Goal: Task Accomplishment & Management: Use online tool/utility

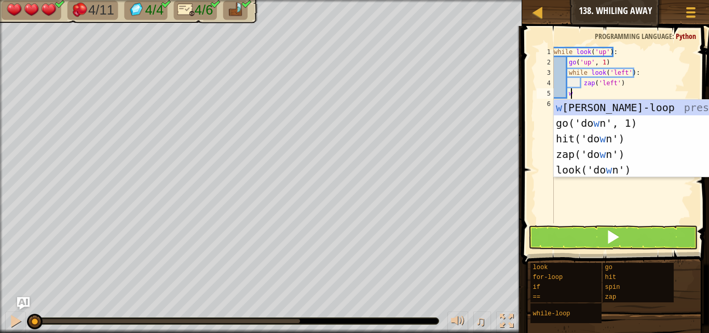
scroll to position [5, 1]
type textarea "while look('left'):"
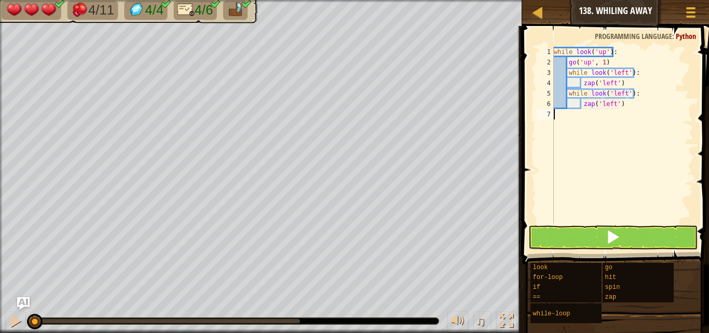
click at [561, 138] on div "while look ( 'up' ) : go ( 'up' , 1 ) while look ( 'left' ) : zap ( 'left' ) wh…" at bounding box center [623, 145] width 142 height 197
click at [625, 91] on div "while look ( 'up' ) : go ( 'up' , 1 ) while look ( 'left' ) : zap ( 'left' ) wh…" at bounding box center [623, 145] width 142 height 197
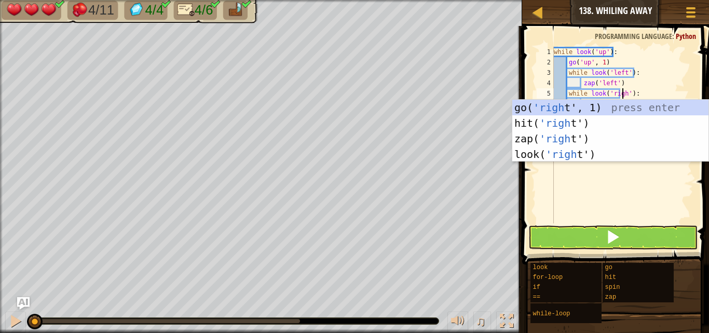
scroll to position [5, 6]
type textarea "while look('right'):"
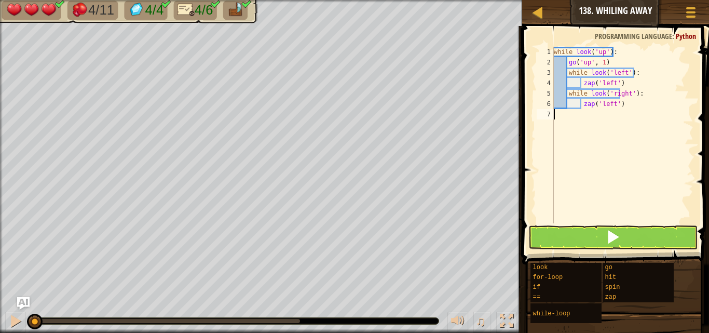
click at [645, 182] on div "while look ( 'up' ) : go ( 'up' , 1 ) while look ( 'left' ) : zap ( 'left' ) wh…" at bounding box center [623, 145] width 142 height 197
click at [611, 105] on div "while look ( 'up' ) : go ( 'up' , 1 ) while look ( 'left' ) : zap ( 'left' ) wh…" at bounding box center [623, 145] width 142 height 197
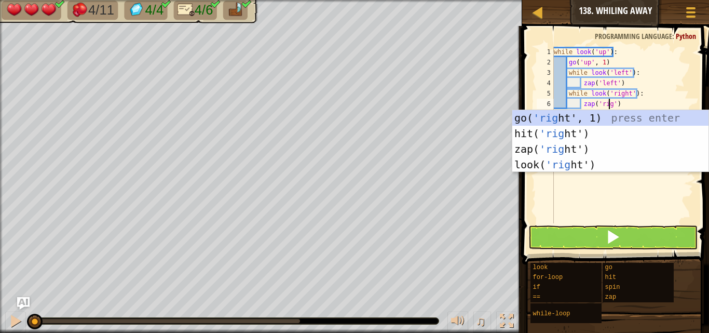
scroll to position [5, 5]
type textarea "zap('right')"
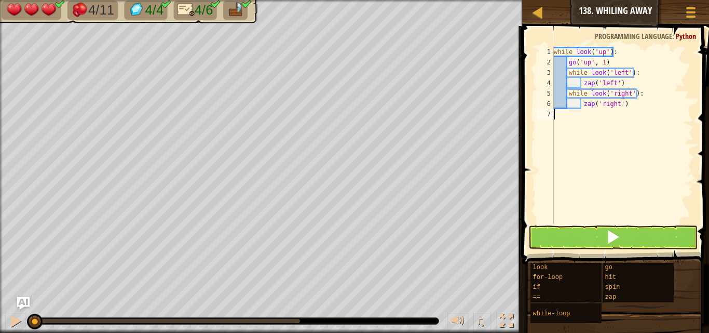
click at [611, 180] on div "while look ( 'up' ) : go ( 'up' , 1 ) while look ( 'left' ) : zap ( 'left' ) wh…" at bounding box center [623, 145] width 142 height 197
click at [589, 249] on span at bounding box center [616, 130] width 195 height 269
click at [592, 235] on button at bounding box center [612, 237] width 169 height 24
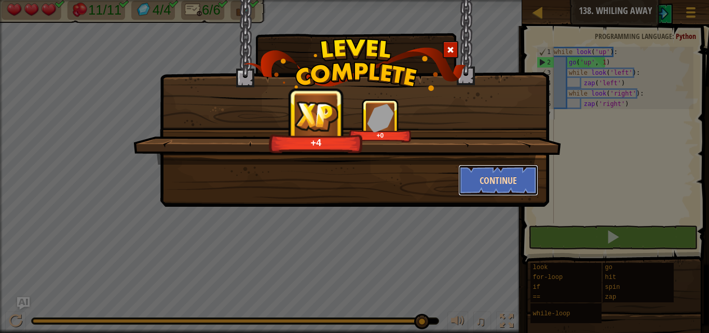
click at [490, 169] on button "Continue" at bounding box center [498, 180] width 80 height 31
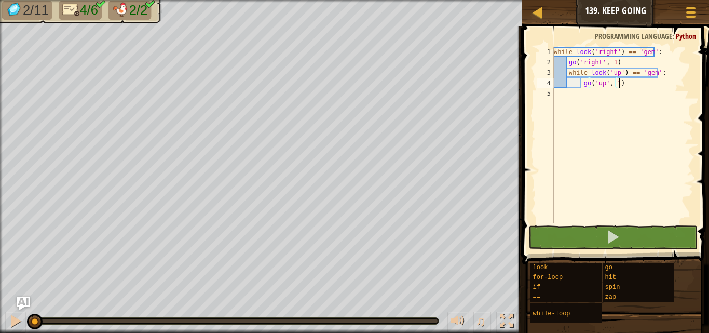
click at [24, 298] on img "Ask AI" at bounding box center [23, 302] width 13 height 13
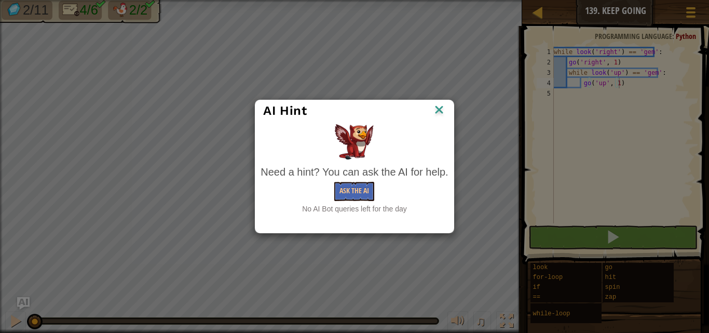
click at [438, 104] on img at bounding box center [438, 111] width 13 height 16
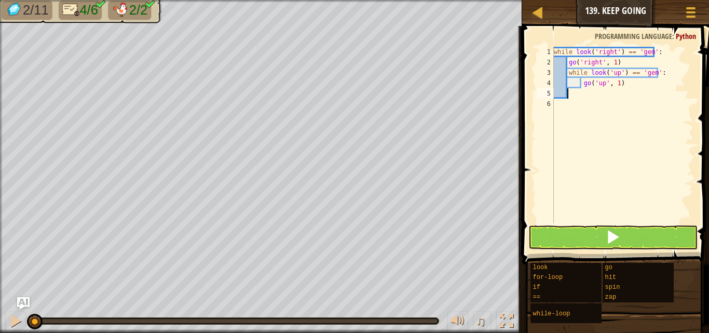
scroll to position [5, 1]
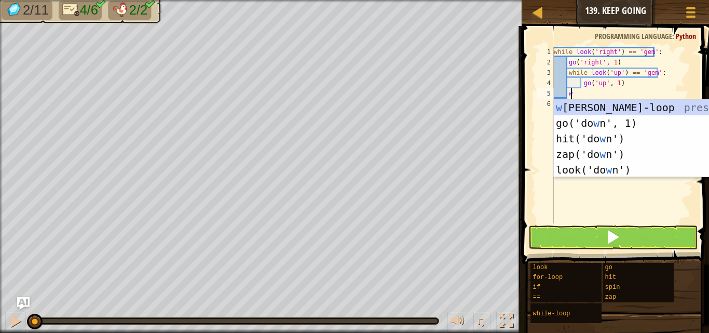
type textarea "while look('left'):"
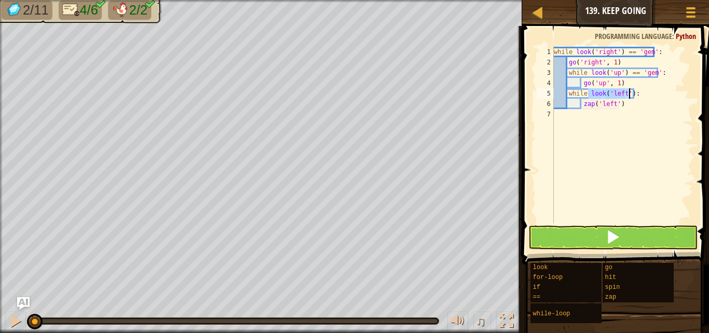
click at [647, 115] on div "while look ( 'right' ) == 'gem' : go ( 'right' , 1 ) while look ( 'up' ) == 'ge…" at bounding box center [623, 145] width 142 height 197
click at [623, 91] on div "while look ( 'right' ) == 'gem' : go ( 'right' , 1 ) while look ( 'up' ) == 'ge…" at bounding box center [623, 145] width 142 height 197
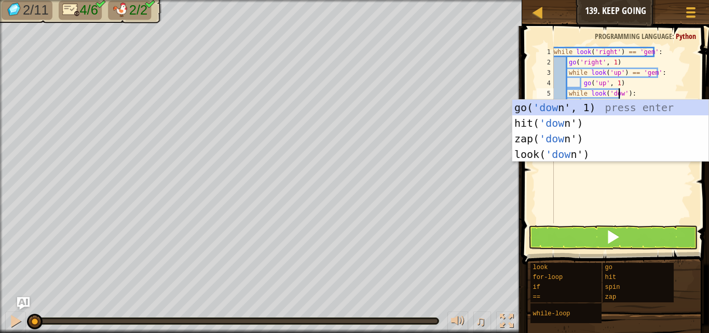
scroll to position [5, 6]
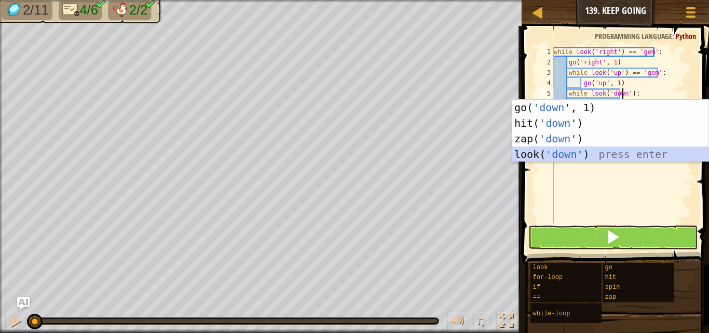
click at [626, 158] on div "go( 'down ', 1) press enter hit( 'down ') press enter zap( 'down ') press enter…" at bounding box center [610, 146] width 196 height 93
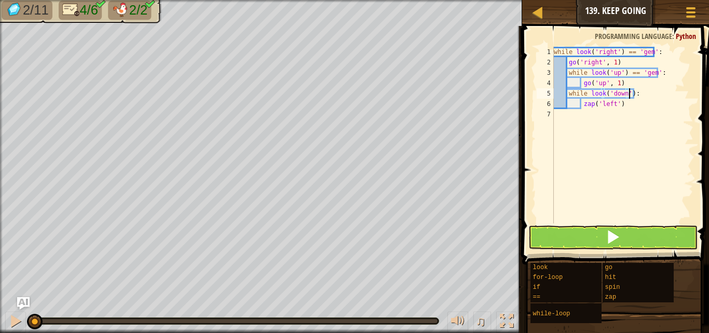
click at [625, 101] on div "while look ( 'right' ) == 'gem' : go ( 'right' , 1 ) while look ( 'up' ) == 'ge…" at bounding box center [623, 145] width 142 height 197
type textarea "z"
type textarea "g"
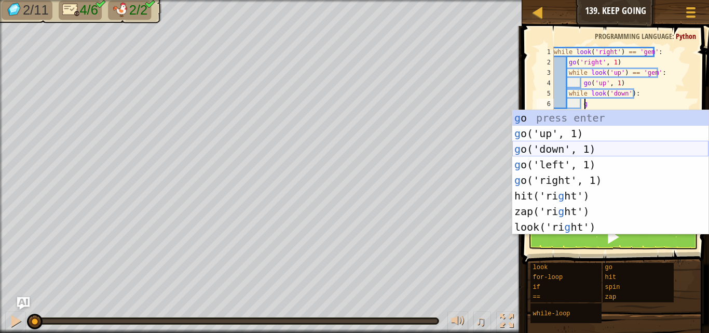
drag, startPoint x: 529, startPoint y: 154, endPoint x: 535, endPoint y: 158, distance: 6.3
click at [530, 154] on div "g o press enter g o('up', 1) press enter g o('down', 1) press enter g o('left',…" at bounding box center [610, 188] width 196 height 156
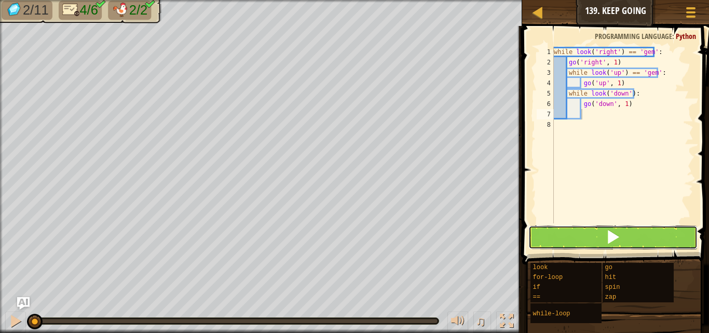
click at [561, 230] on button at bounding box center [612, 237] width 169 height 24
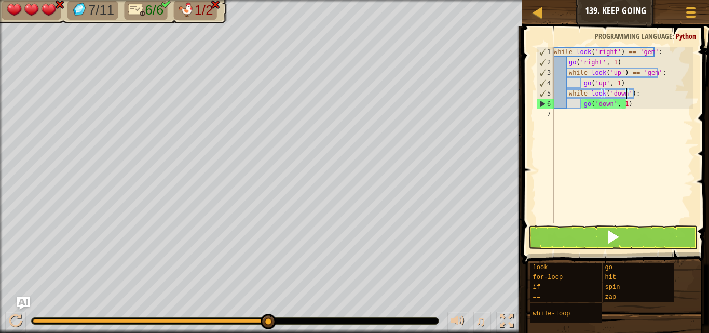
click at [626, 93] on div "while look ( 'right' ) == 'gem' : go ( 'right' , 1 ) while look ( 'up' ) == 'ge…" at bounding box center [623, 145] width 142 height 197
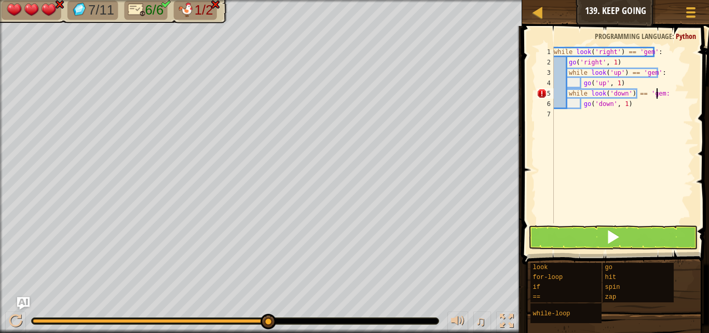
scroll to position [5, 8]
type textarea "while look('down') == 'gem':"
click at [595, 228] on button at bounding box center [612, 237] width 169 height 24
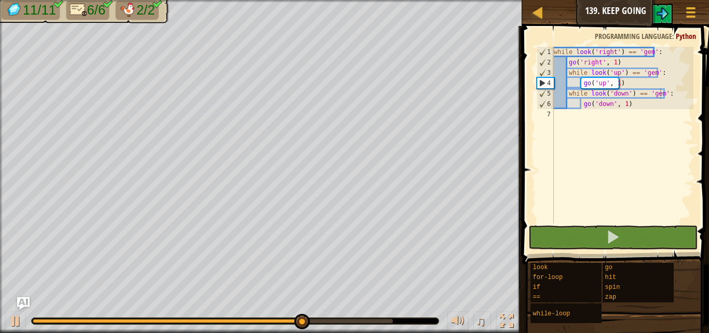
drag, startPoint x: 468, startPoint y: 345, endPoint x: 435, endPoint y: 325, distance: 38.2
click at [523, 0] on html "Map Junior 139. Keep Going Game Menu 1 הההההההההההההההההההההההההההההההההההההההה…" at bounding box center [354, 0] width 709 height 0
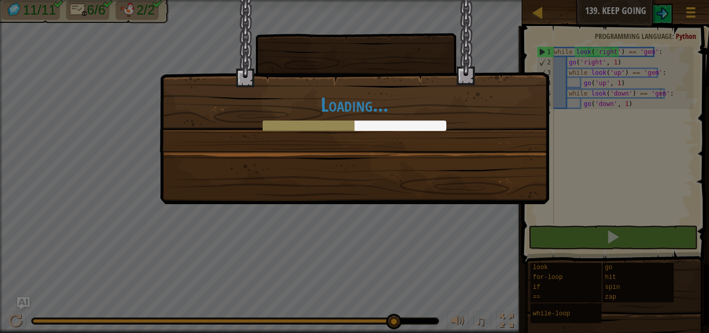
drag, startPoint x: 316, startPoint y: 321, endPoint x: 413, endPoint y: 336, distance: 98.2
click at [413, 1] on html "Map Junior 139. Keep Going Game Menu 1 הההההההההההההההההההההההההההההההההההההההה…" at bounding box center [354, 0] width 709 height 1
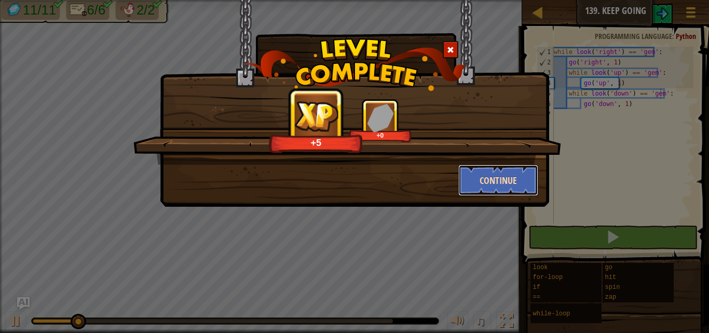
click at [482, 187] on button "Continue" at bounding box center [498, 180] width 80 height 31
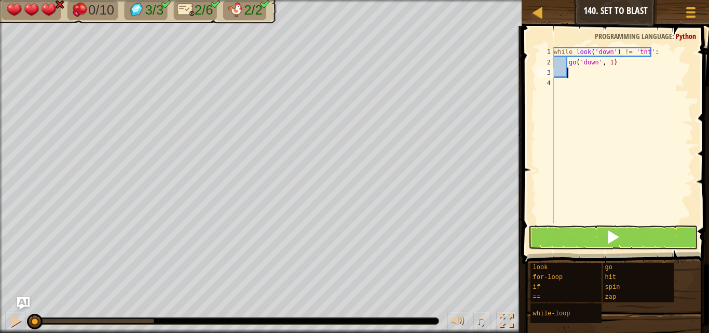
type textarea "w"
click at [22, 298] on img "Ask AI" at bounding box center [23, 302] width 13 height 13
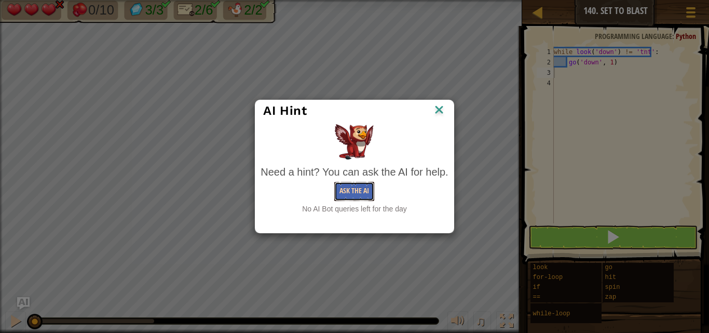
click at [341, 190] on button "Ask the AI" at bounding box center [354, 191] width 40 height 19
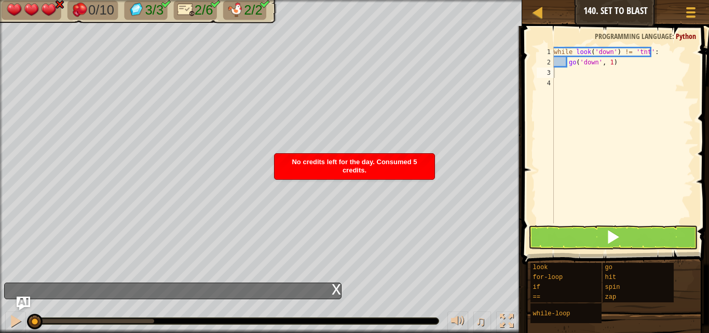
click at [19, 297] on img "Ask AI" at bounding box center [23, 302] width 13 height 13
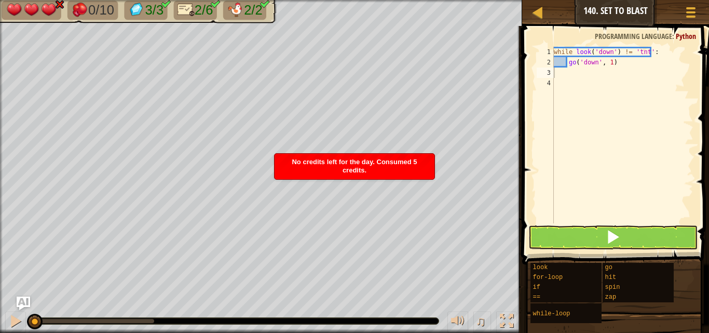
click at [23, 299] on img "Ask AI" at bounding box center [23, 302] width 13 height 13
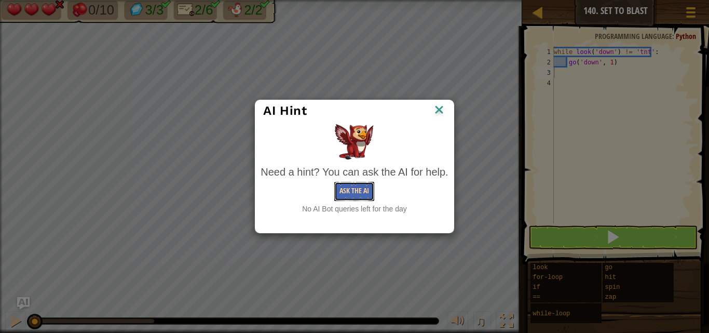
click at [360, 186] on button "Ask the AI" at bounding box center [354, 191] width 40 height 19
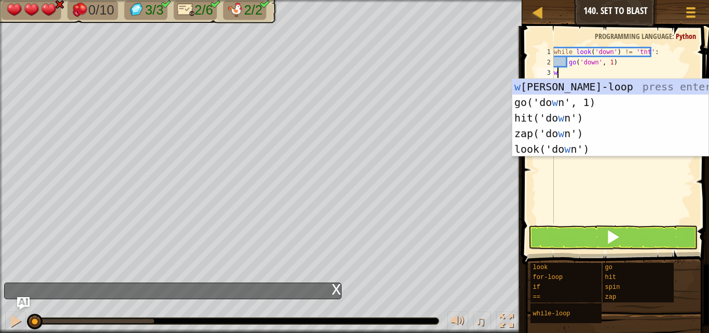
type textarea "while look('left'):"
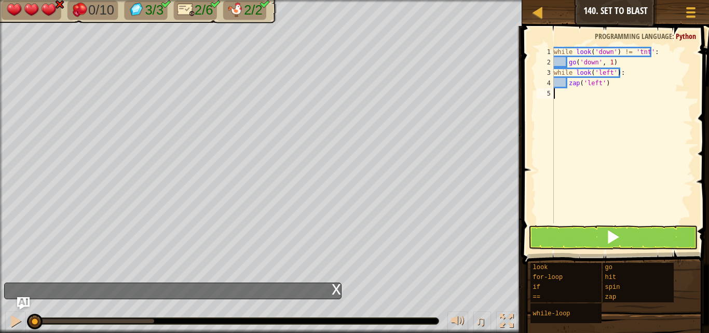
click at [560, 139] on div "while look ( 'down' ) != 'tnt' : go ( 'down' , 1 ) while look ( 'left' ) : zap …" at bounding box center [623, 145] width 142 height 197
click at [609, 76] on div "while look ( 'down' ) != 'tnt' : go ( 'down' , 1 ) while look ( 'left' ) : zap …" at bounding box center [623, 145] width 142 height 197
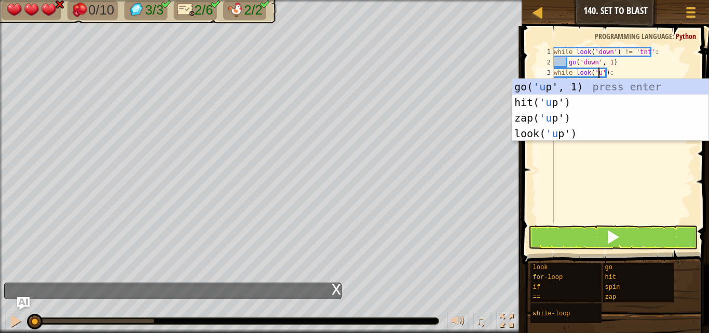
type textarea "while look('up'):"
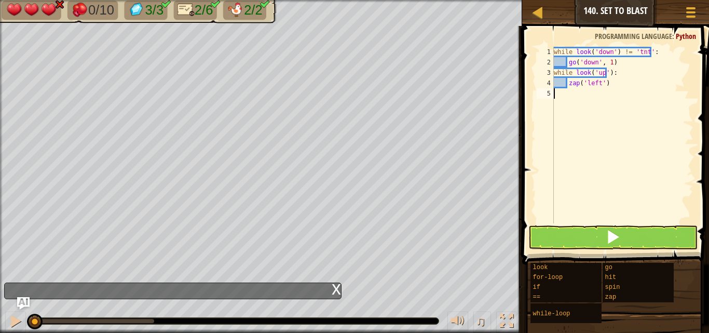
drag, startPoint x: 594, startPoint y: 143, endPoint x: 597, endPoint y: 133, distance: 10.3
click at [597, 133] on div "while look ( 'down' ) != 'tnt' : go ( 'down' , 1 ) while look ( 'up' ) : zap ( …" at bounding box center [623, 145] width 142 height 197
click at [611, 80] on div "while look ( 'down' ) != 'tnt' : go ( 'down' , 1 ) while look ( 'up' ) : zap ( …" at bounding box center [623, 145] width 142 height 197
type textarea "z"
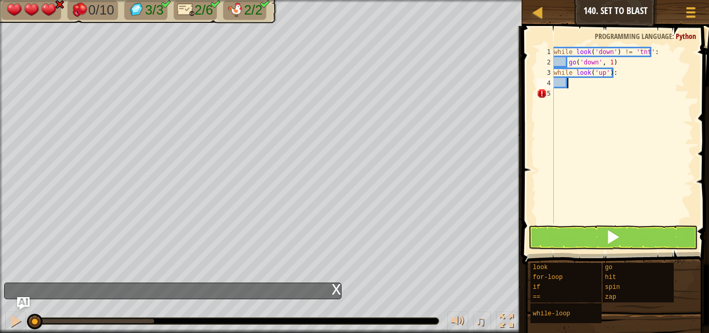
scroll to position [5, 1]
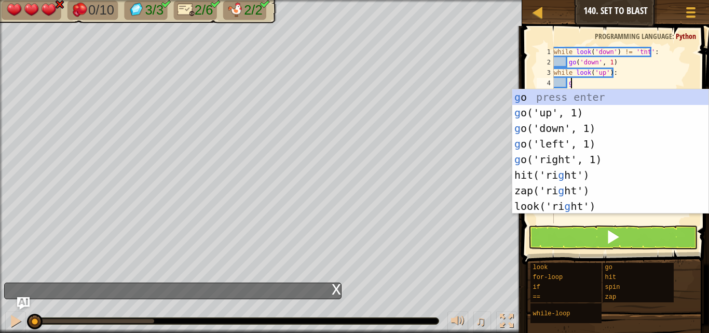
type textarea "go('up', 1)"
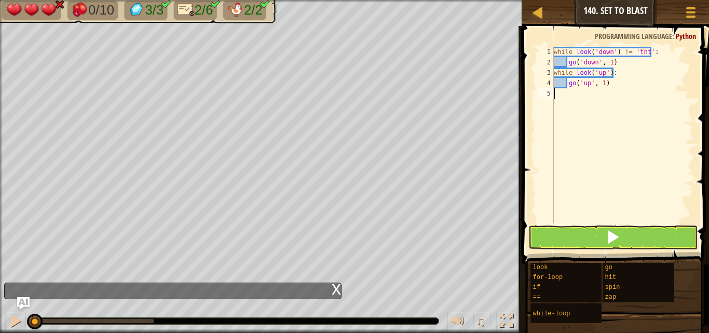
click at [586, 114] on div "while look ( 'down' ) != 'tnt' : go ( 'down' , 1 ) while look ( 'up' ) : go ( '…" at bounding box center [623, 145] width 142 height 197
click at [575, 227] on button at bounding box center [612, 237] width 169 height 24
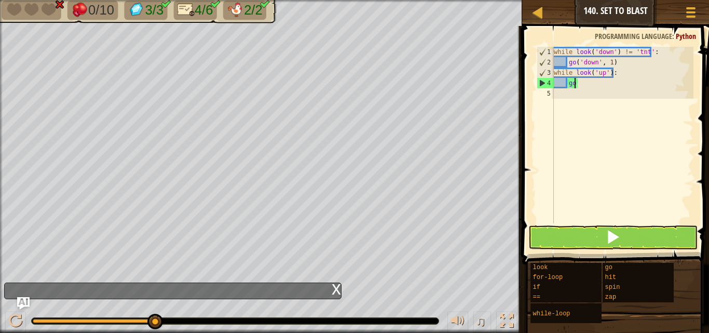
type textarea "g"
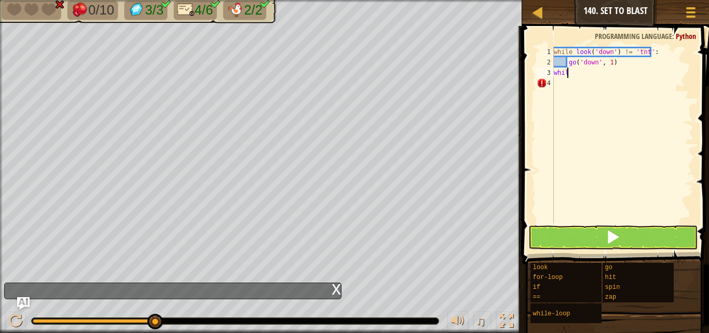
type textarea "w"
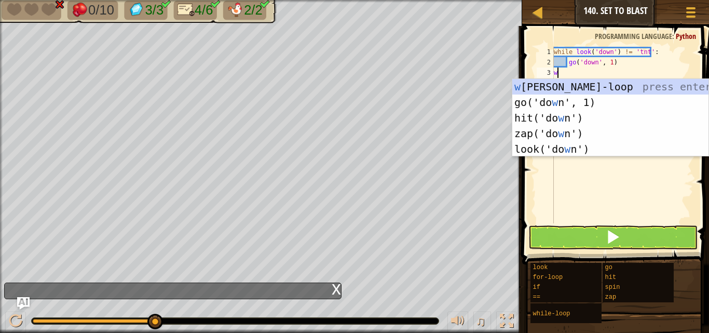
type textarea "while look('left'):"
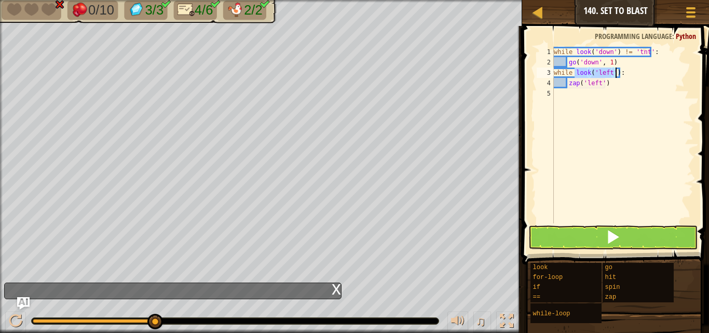
click at [591, 122] on div "while look ( 'down' ) != 'tnt' : go ( 'down' , 1 ) while look ( 'left' ) : zap …" at bounding box center [623, 145] width 142 height 197
click at [614, 75] on div "while look ( 'down' ) != 'tnt' : go ( 'down' , 1 ) while look ( 'left' ) : zap …" at bounding box center [623, 145] width 142 height 197
click at [612, 87] on div "while look ( 'down' ) != 'tnt' : go ( 'down' , 1 ) while look ( 'left' ) != 'ch…" at bounding box center [623, 145] width 142 height 197
type textarea "zap('left')"
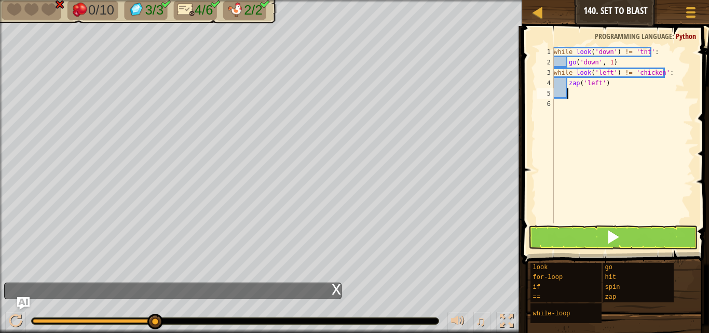
scroll to position [5, 0]
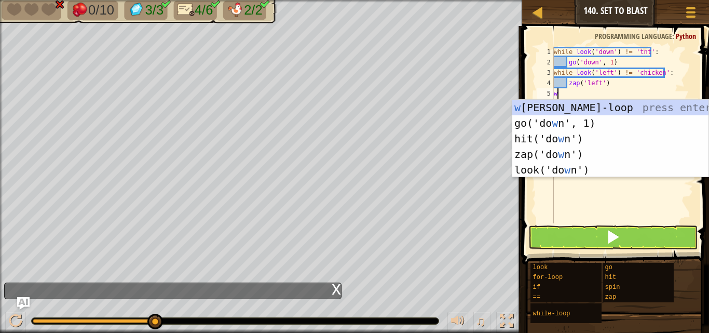
type textarea "while look('left'):"
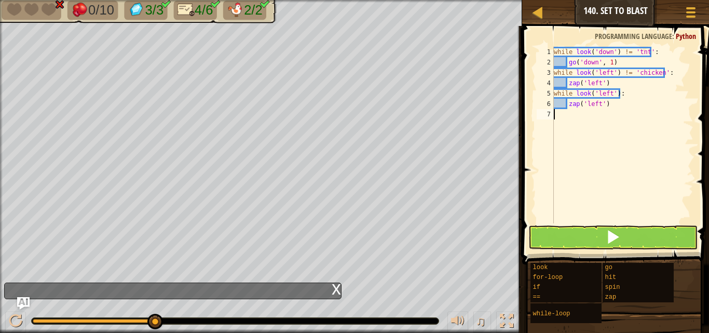
drag, startPoint x: 610, startPoint y: 129, endPoint x: 611, endPoint y: 102, distance: 27.0
click at [612, 127] on div "while look ( 'down' ) != 'tnt' : go ( 'down' , 1 ) while look ( 'left' ) != 'ch…" at bounding box center [623, 145] width 142 height 197
click at [607, 94] on div "while look ( 'down' ) != 'tnt' : go ( 'down' , 1 ) while look ( 'left' ) != 'ch…" at bounding box center [623, 145] width 142 height 197
click at [609, 99] on div "while look ( 'down' ) != 'tnt' : go ( 'down' , 1 ) while look ( 'left' ) != 'ch…" at bounding box center [623, 145] width 142 height 197
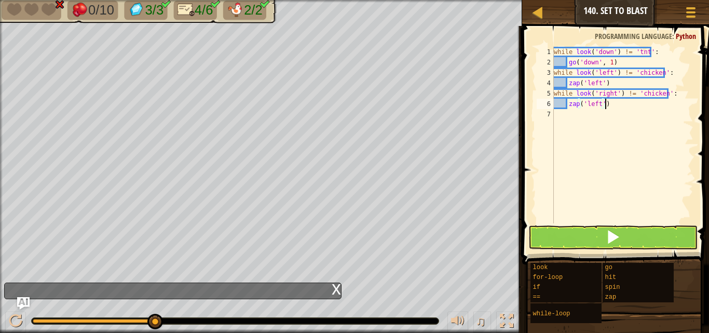
scroll to position [5, 4]
type textarea "z"
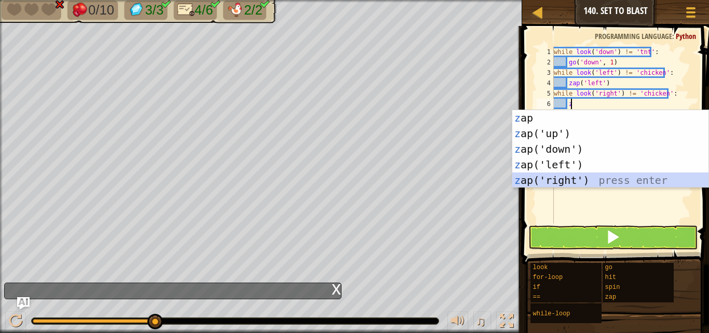
click at [529, 178] on div "z ap press enter z ap('up') press enter z ap('down') press enter z ap('left') p…" at bounding box center [610, 164] width 196 height 109
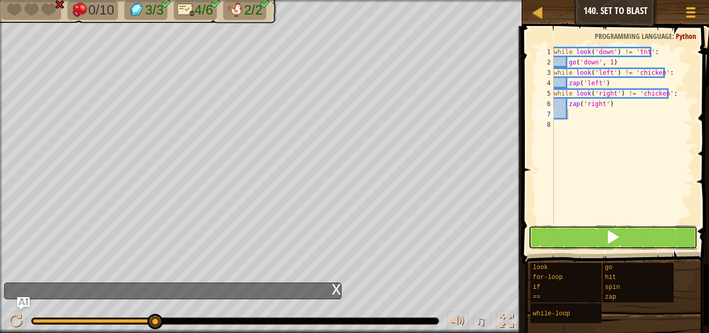
click at [558, 229] on button at bounding box center [612, 237] width 169 height 24
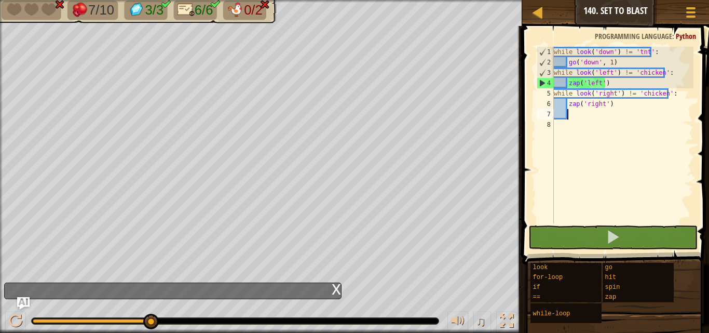
scroll to position [5, 0]
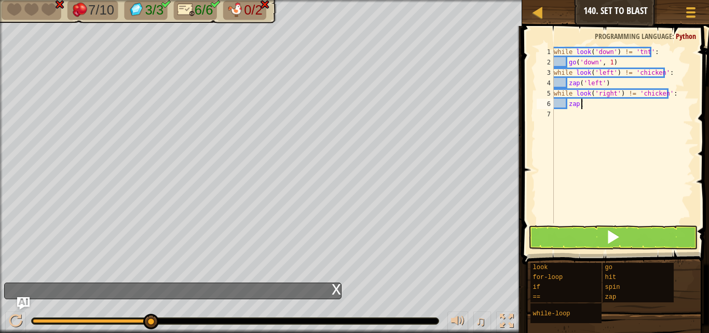
type textarea "z"
type textarea "w"
click at [609, 72] on div "while look ( 'down' ) != 'tnt' : go ( 'down' , 1 ) while look ( 'left' ) != 'ch…" at bounding box center [623, 145] width 142 height 197
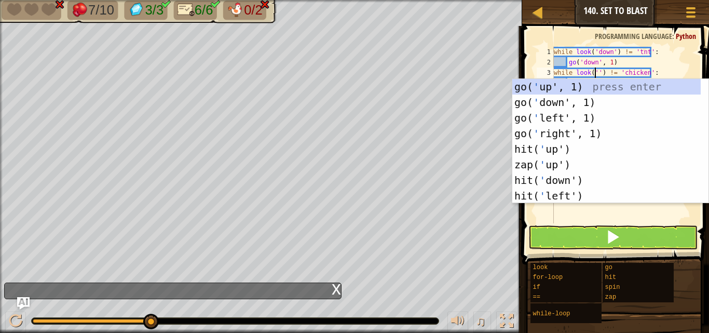
scroll to position [5, 4]
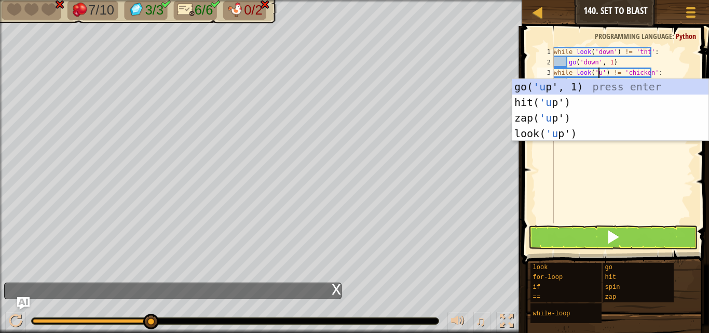
type textarea "while look('up') != 'chicken':"
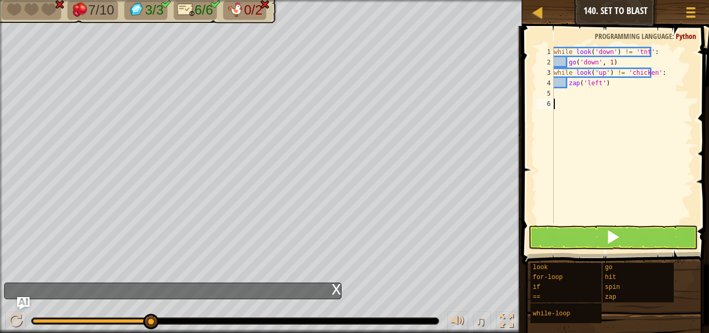
click at [613, 162] on div "while look ( 'down' ) != 'tnt' : go ( 'down' , 1 ) while look ( 'up' ) != 'chic…" at bounding box center [623, 145] width 142 height 197
click at [648, 75] on div "while look ( 'down' ) != 'tnt' : go ( 'down' , 1 ) while look ( 'up' ) != 'chic…" at bounding box center [623, 145] width 142 height 197
click at [603, 84] on div "while look ( 'down' ) != 'tnt' : go ( 'down' , 1 ) while look ( 'up' ) != 'tnt'…" at bounding box center [623, 145] width 142 height 197
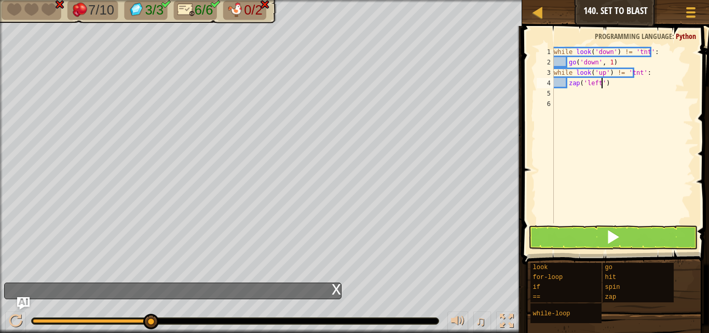
scroll to position [5, 4]
type textarea "z"
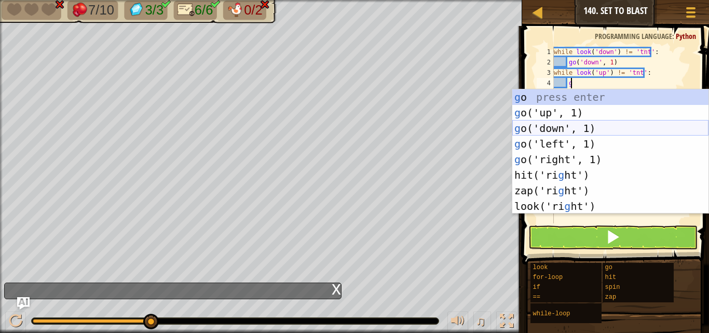
type textarea "go('up', 1)"
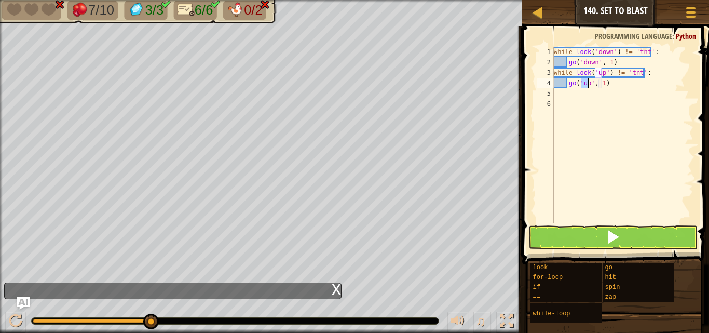
click at [580, 203] on div "while look ( 'down' ) != 'tnt' : go ( 'down' , 1 ) while look ( 'up' ) != 'tnt'…" at bounding box center [623, 145] width 142 height 197
click at [581, 239] on button at bounding box center [612, 237] width 169 height 24
type textarea "g"
click at [602, 74] on div "while look ( 'down' ) != 'tnt' : go ( 'down' , 1 ) while look ( 'up' ) != 'tnt'…" at bounding box center [623, 145] width 142 height 197
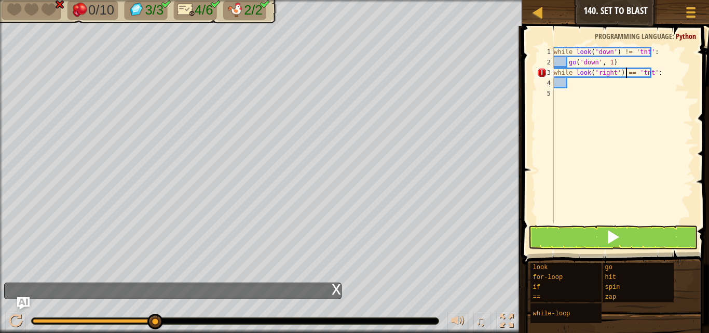
scroll to position [5, 6]
click at [645, 72] on div "while look ( 'down' ) != 'tnt' : go ( 'down' , 1 ) while look ( 'right' ) == 't…" at bounding box center [623, 145] width 142 height 197
click at [624, 74] on div "while look ( 'down' ) != 'tnt' : go ( 'down' , 1 ) while look ( 'right' ) == ''…" at bounding box center [623, 145] width 142 height 197
click at [631, 76] on div "while look ( 'down' ) != 'tnt' : go ( 'down' , 1 ) while look ( 'right' ) != ''…" at bounding box center [623, 145] width 142 height 197
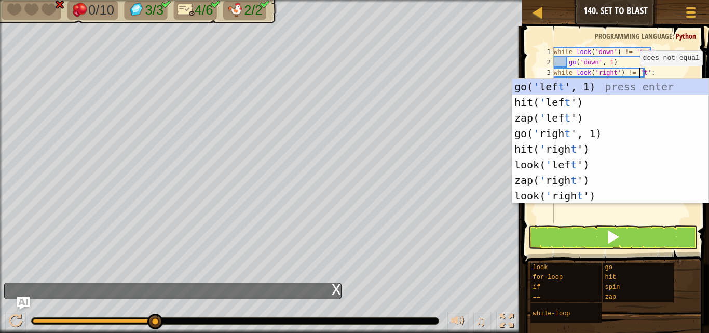
scroll to position [5, 7]
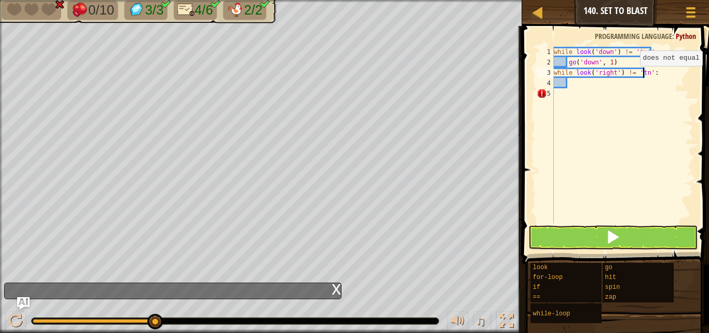
type textarea "while look('right') != 'tnt':"
drag, startPoint x: 567, startPoint y: 90, endPoint x: 569, endPoint y: 85, distance: 5.6
click at [569, 85] on div "while look ( 'down' ) != 'tnt' : go ( 'down' , 1 ) while look ( 'right' ) != 't…" at bounding box center [623, 145] width 142 height 197
click at [571, 136] on div "while look ( 'down' ) != 'tnt' : go ( 'down' , 1 ) while look ( 'right' ) != 't…" at bounding box center [623, 135] width 142 height 176
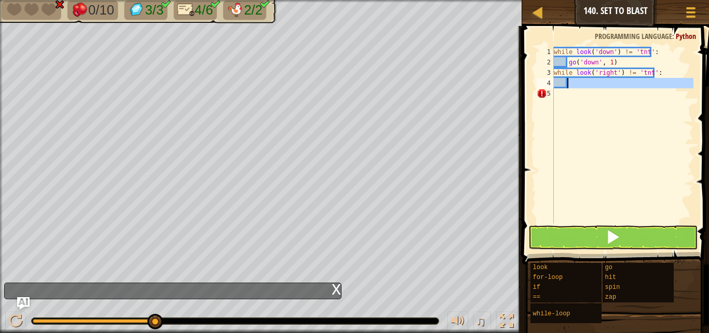
scroll to position [5, 0]
click at [568, 84] on div "while look ( 'down' ) != 'tnt' : go ( 'down' , 1 ) while look ( 'right' ) != 't…" at bounding box center [623, 145] width 142 height 197
type textarea "z"
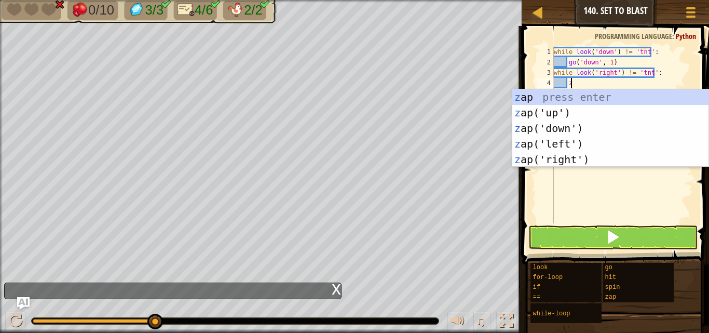
scroll to position [5, 1]
click at [565, 164] on div "z ap press enter z ap('up') press enter z ap('down') press enter z ap('left') p…" at bounding box center [610, 143] width 196 height 109
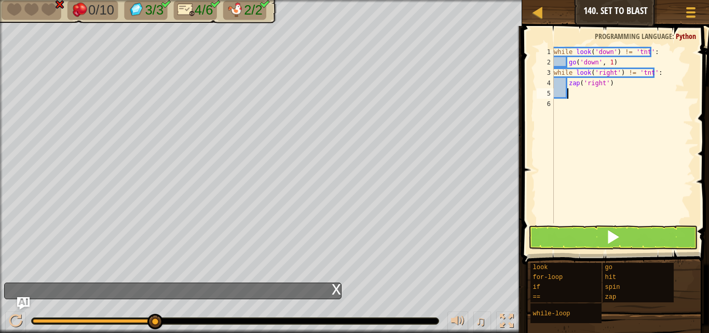
scroll to position [5, 0]
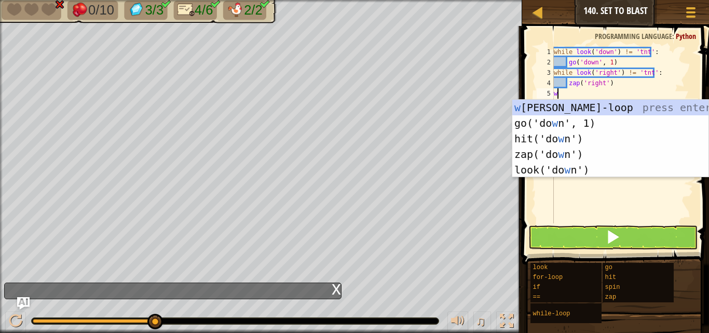
type textarea "while look('left'):"
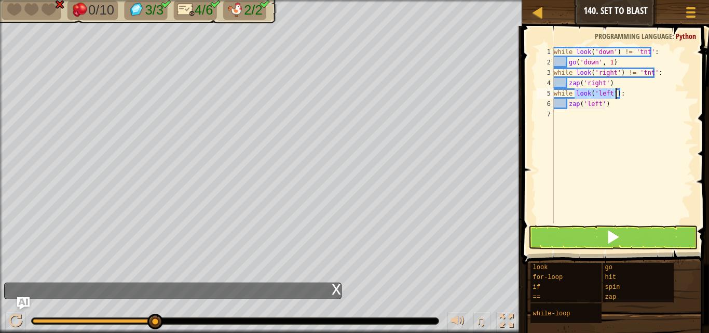
click at [594, 146] on div "while look ( 'down' ) != 'tnt' : go ( 'down' , 1 ) while look ( 'right' ) != 't…" at bounding box center [623, 145] width 142 height 197
click at [608, 108] on div "while look ( 'down' ) != 'tnt' : go ( 'down' , 1 ) while look ( 'right' ) != 't…" at bounding box center [623, 145] width 142 height 197
click at [620, 95] on div "while look ( 'down' ) != 'tnt' : go ( 'down' , 1 ) while look ( 'right' ) != 't…" at bounding box center [623, 145] width 142 height 197
click at [608, 106] on div "while look ( 'down' ) != 'tnt' : go ( 'down' , 1 ) while look ( 'right' ) != 't…" at bounding box center [623, 145] width 142 height 197
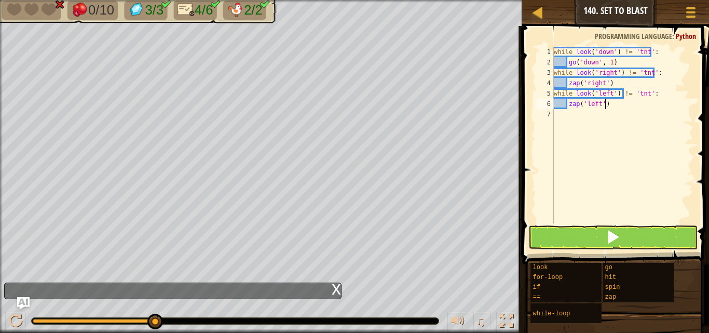
scroll to position [5, 4]
click at [542, 239] on button at bounding box center [612, 237] width 169 height 24
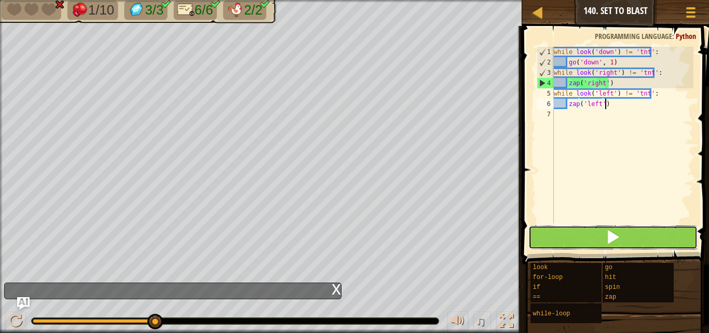
click at [585, 229] on button at bounding box center [612, 237] width 169 height 24
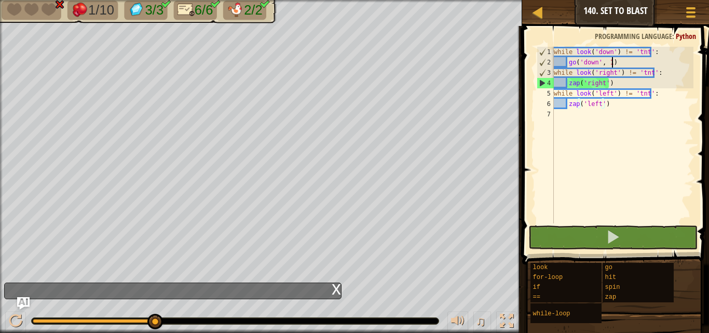
click at [612, 63] on div "while look ( 'down' ) != 'tnt' : go ( 'down' , 1 ) while look ( 'right' ) != 't…" at bounding box center [623, 145] width 142 height 197
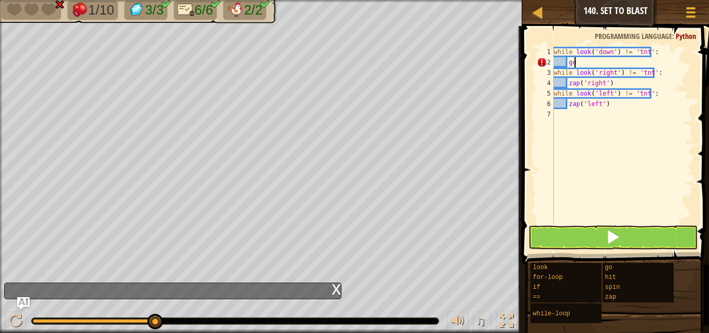
type textarea "g"
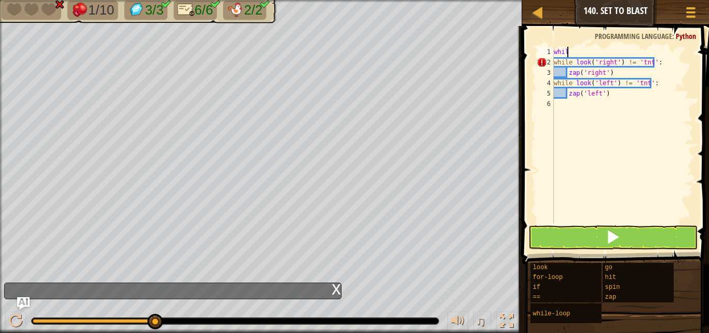
type textarea "w"
click at [620, 94] on div "while look ( 'right' ) != 'tnt' : zap ( 'right' ) while look ( 'left' ) != 'tnt…" at bounding box center [623, 145] width 142 height 197
type textarea "zap('left')"
type textarea "g"
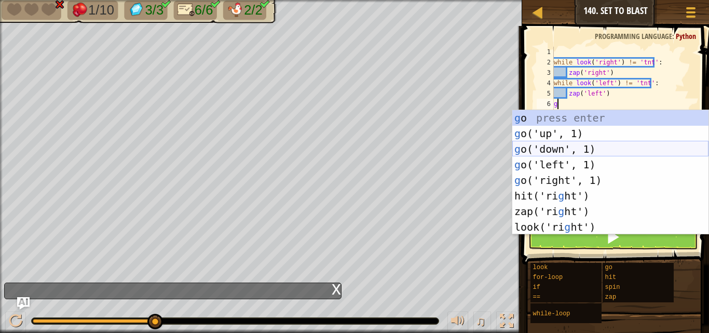
click at [540, 142] on div "g o press enter g o('up', 1) press enter g o('down', 1) press enter g o('left',…" at bounding box center [610, 188] width 196 height 156
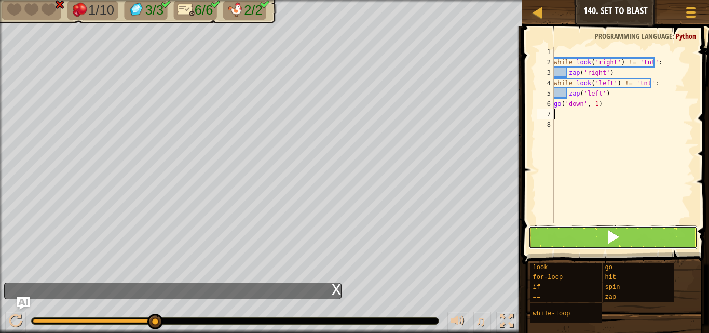
click at [568, 228] on button at bounding box center [612, 237] width 169 height 24
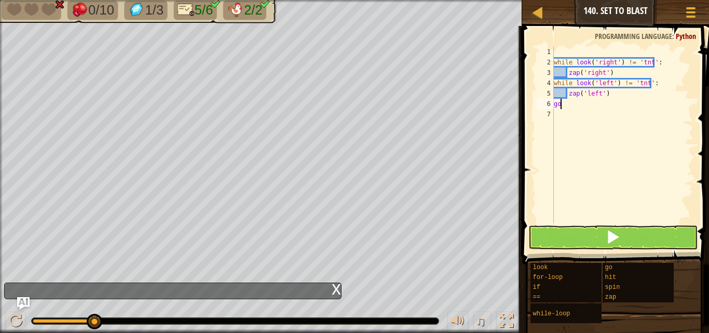
type textarea "g"
click at [28, 302] on img "Ask AI" at bounding box center [23, 302] width 13 height 13
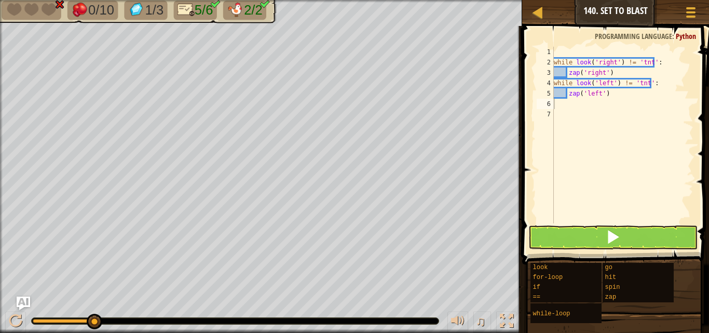
click at [21, 305] on img "Ask AI" at bounding box center [23, 302] width 13 height 13
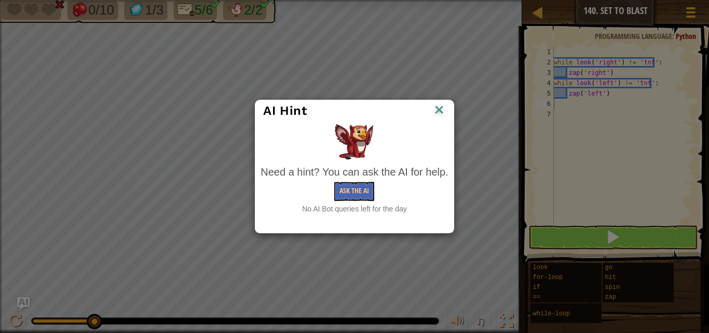
drag, startPoint x: 300, startPoint y: 208, endPoint x: 477, endPoint y: 218, distance: 177.8
click at [477, 218] on div "AI Hint Need a hint? You can ask the AI for help. Ask the AI No AI Bot queries …" at bounding box center [354, 166] width 709 height 333
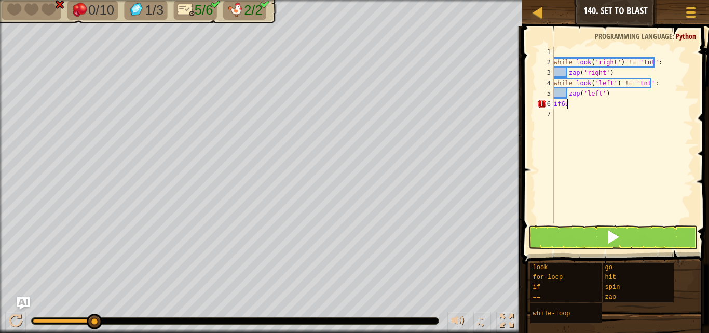
scroll to position [5, 1]
type textarea "i"
type textarea "c"
type textarea "z"
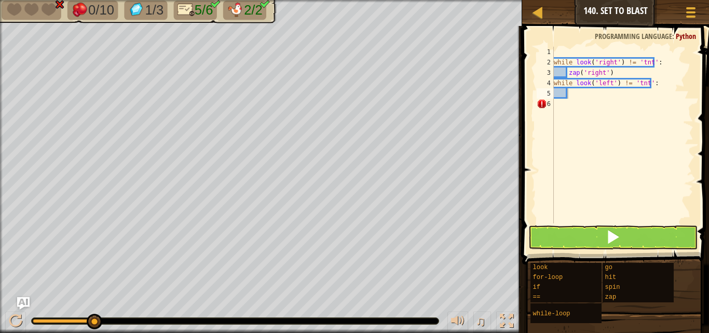
click at [566, 231] on button at bounding box center [612, 237] width 169 height 24
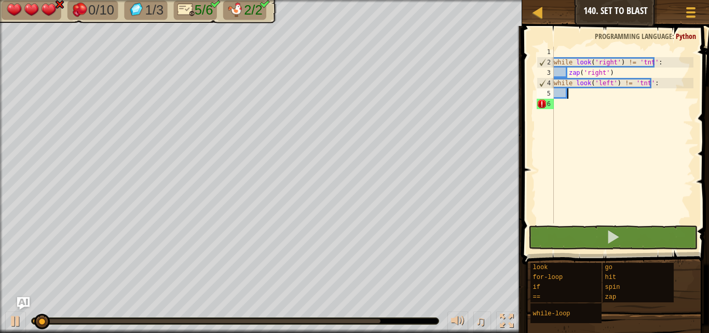
type textarea "f"
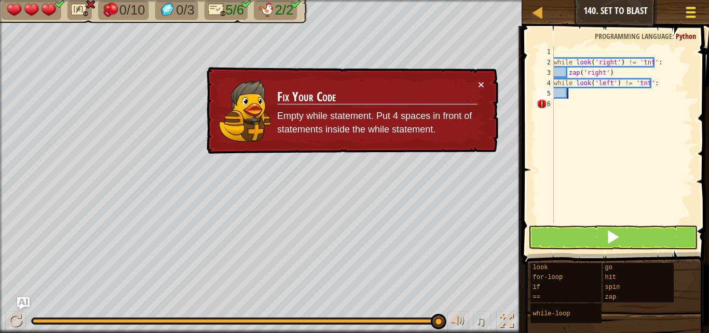
click at [687, 19] on div at bounding box center [691, 12] width 14 height 15
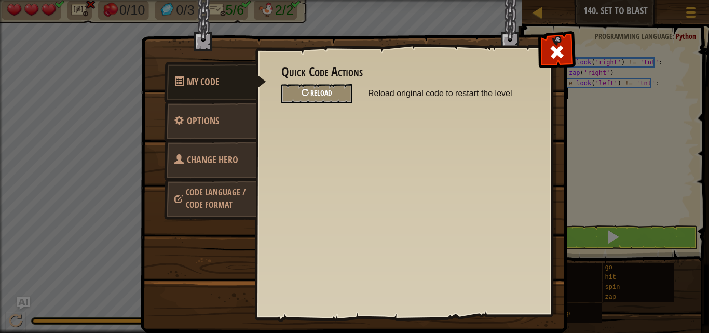
click at [342, 96] on div "Reload" at bounding box center [316, 93] width 71 height 19
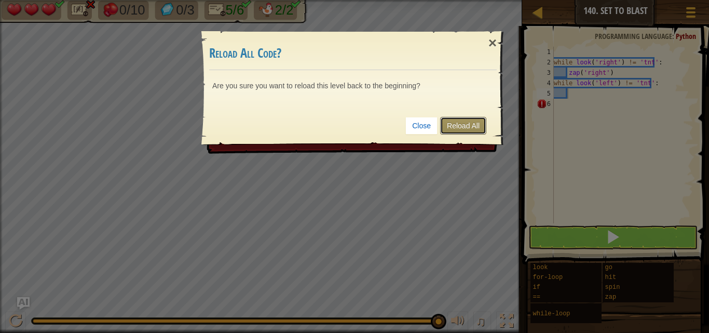
click at [456, 132] on link "Reload All" at bounding box center [463, 126] width 46 height 18
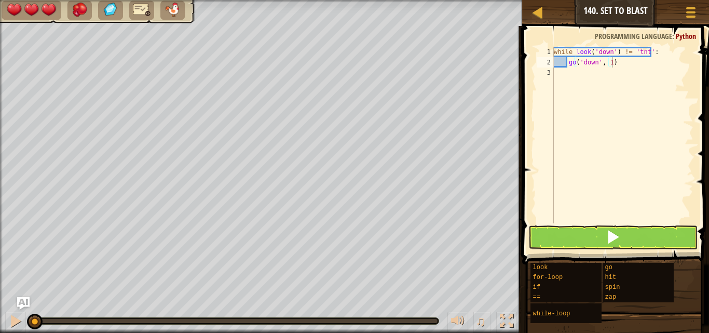
type textarea "go('down', 1)"
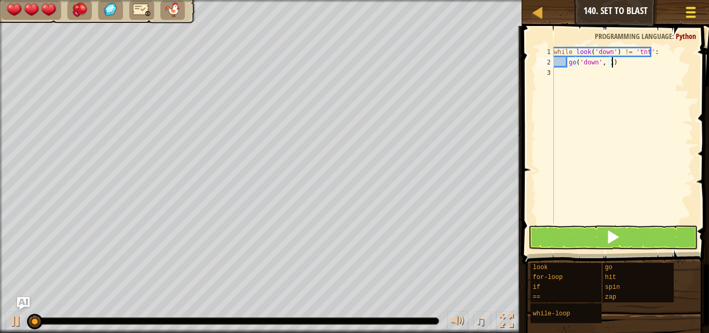
click at [683, 12] on button "Game Menu" at bounding box center [691, 14] width 28 height 25
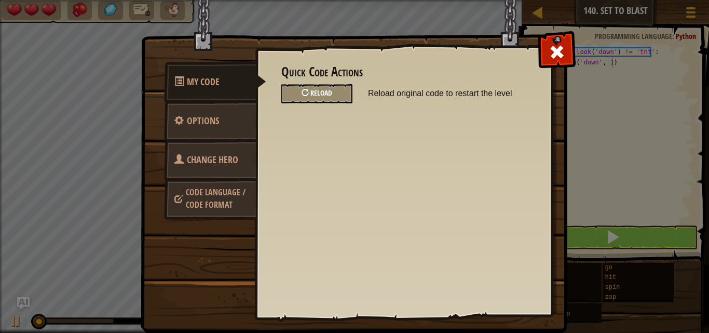
click at [340, 88] on div "Reload" at bounding box center [316, 93] width 71 height 19
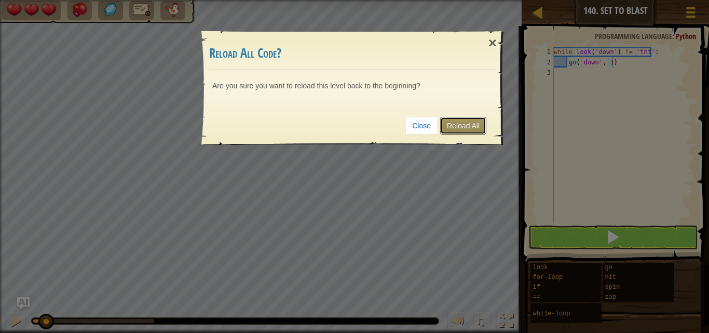
click at [459, 128] on link "Reload All" at bounding box center [463, 126] width 46 height 18
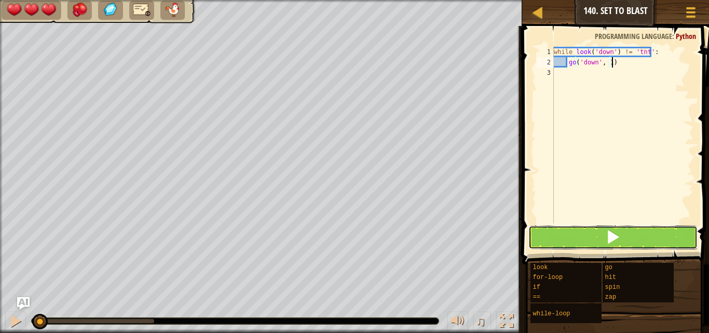
click at [582, 230] on button at bounding box center [612, 237] width 169 height 24
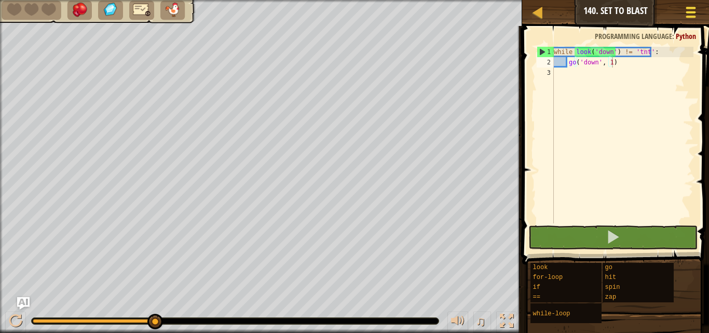
click at [698, 10] on button "Game Menu" at bounding box center [691, 14] width 28 height 25
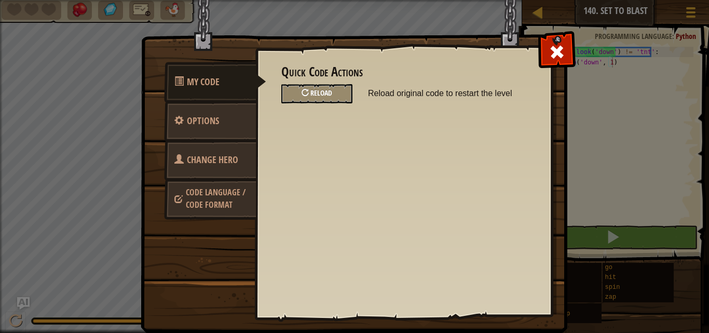
click at [302, 92] on div "Reload" at bounding box center [316, 93] width 71 height 19
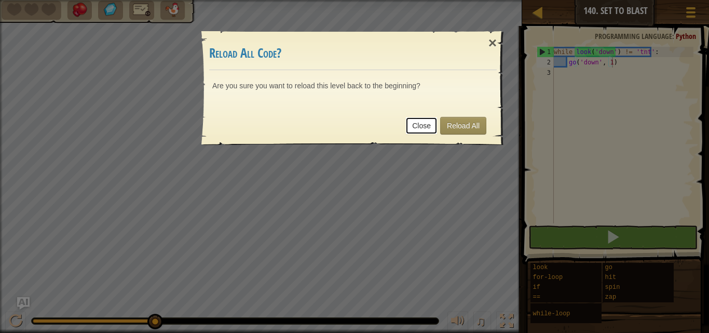
click at [418, 125] on link "Close" at bounding box center [421, 126] width 32 height 18
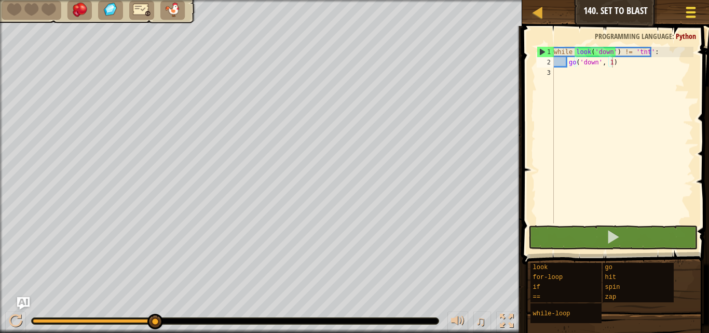
click at [695, 17] on span at bounding box center [691, 17] width 10 height 2
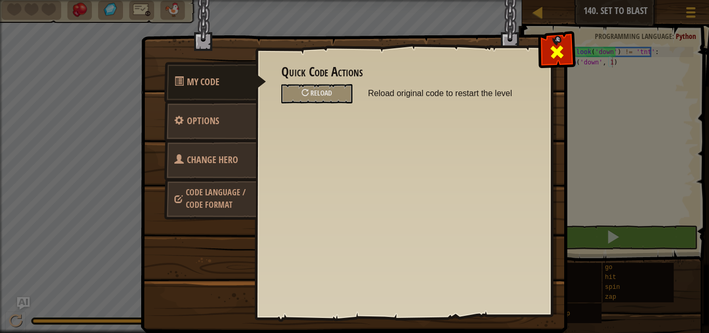
click at [567, 59] on div at bounding box center [556, 49] width 33 height 33
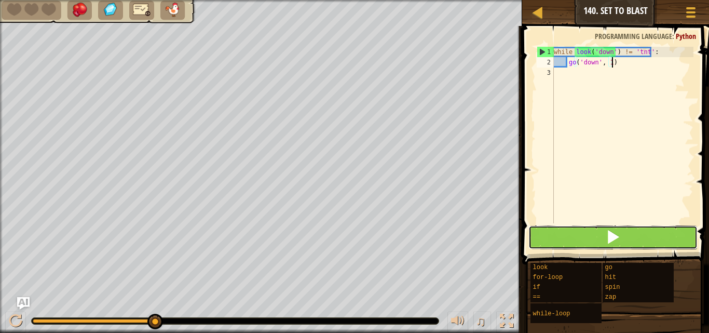
click at [565, 239] on button at bounding box center [612, 237] width 169 height 24
